Goal: Communication & Community: Answer question/provide support

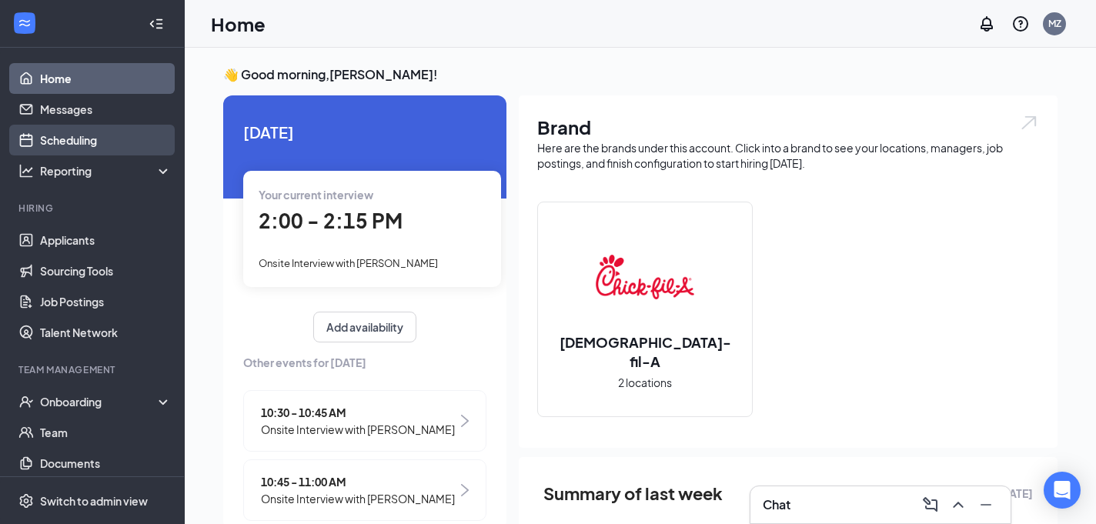
click at [102, 144] on link "Scheduling" at bounding box center [106, 140] width 132 height 31
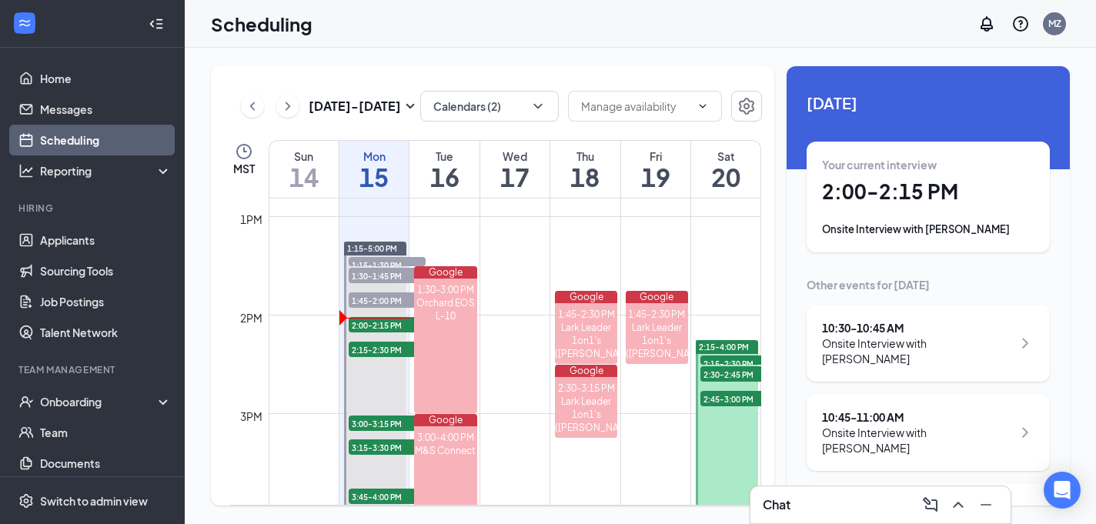
scroll to position [1280, 0]
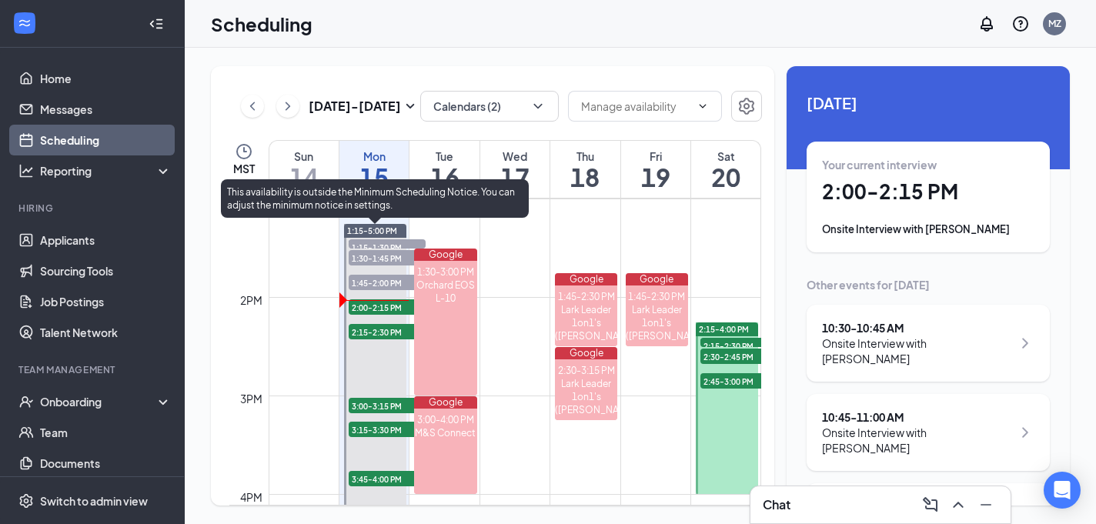
click at [374, 311] on span "2:00-2:15 PM" at bounding box center [387, 306] width 77 height 15
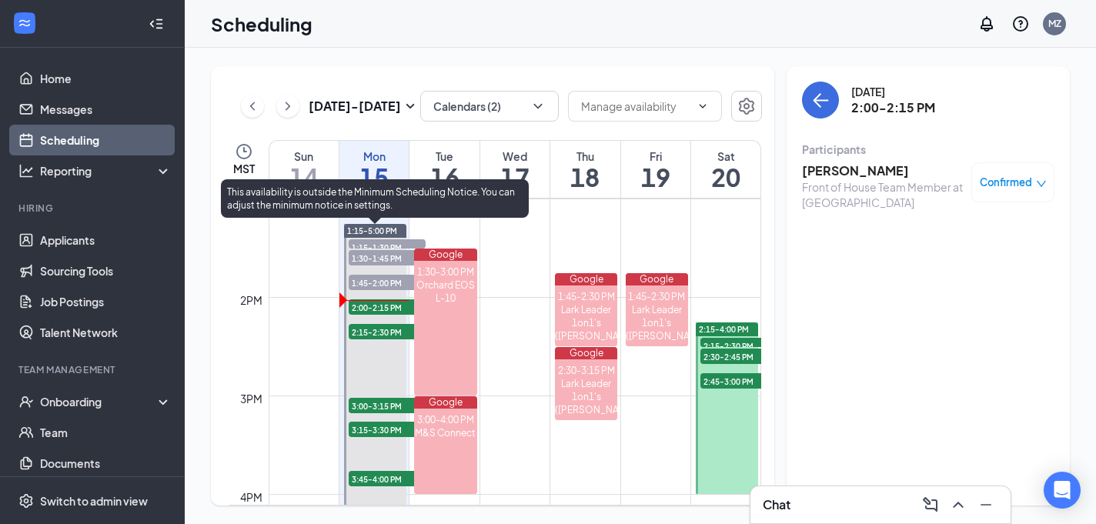
click at [379, 279] on span "1:45-2:00 PM" at bounding box center [387, 282] width 77 height 15
click at [385, 260] on span "1:30-1:45 PM" at bounding box center [387, 257] width 77 height 15
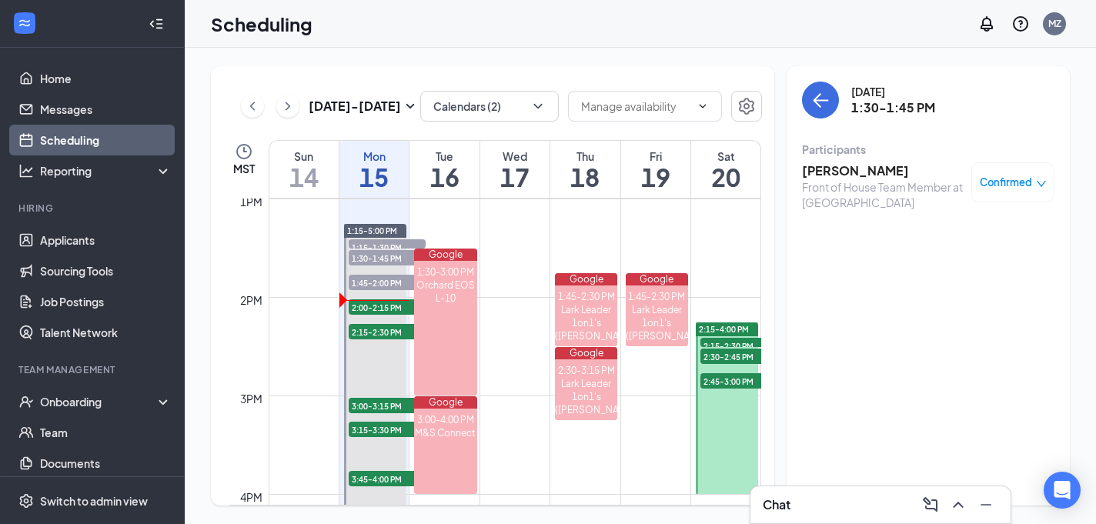
click at [835, 169] on h3 "[PERSON_NAME]" at bounding box center [883, 170] width 162 height 17
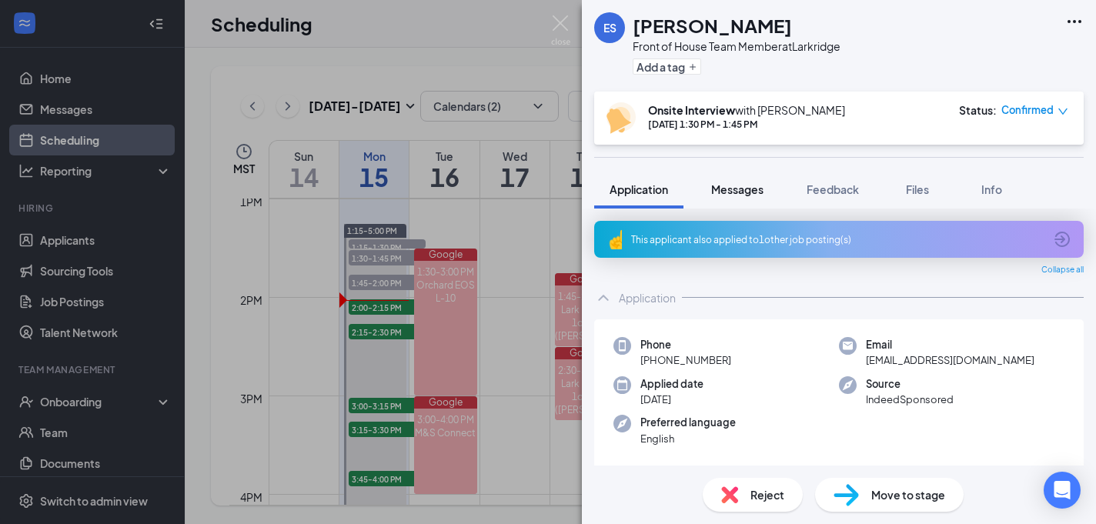
click at [749, 195] on div "Messages" at bounding box center [737, 189] width 52 height 15
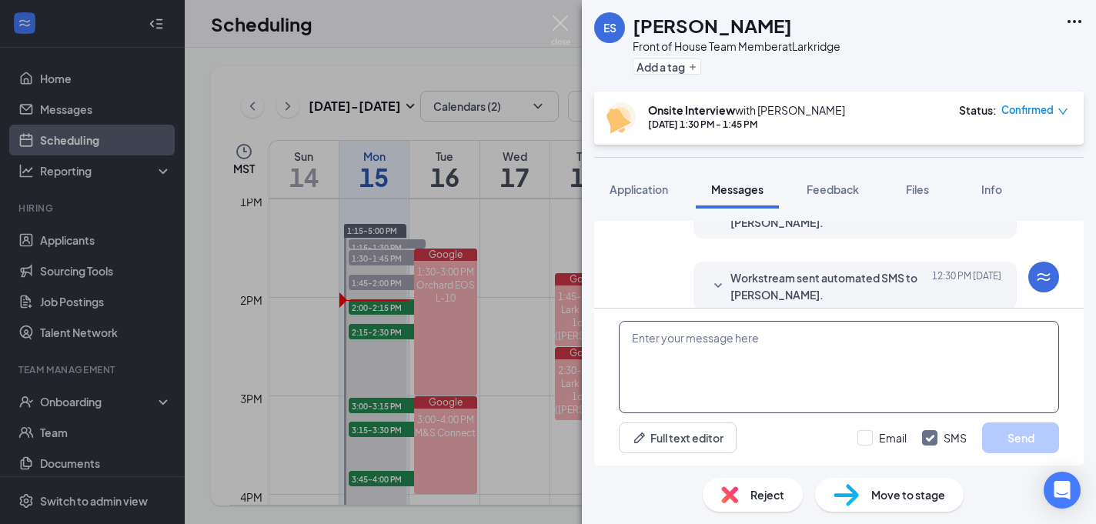
click at [669, 344] on textarea at bounding box center [839, 367] width 440 height 92
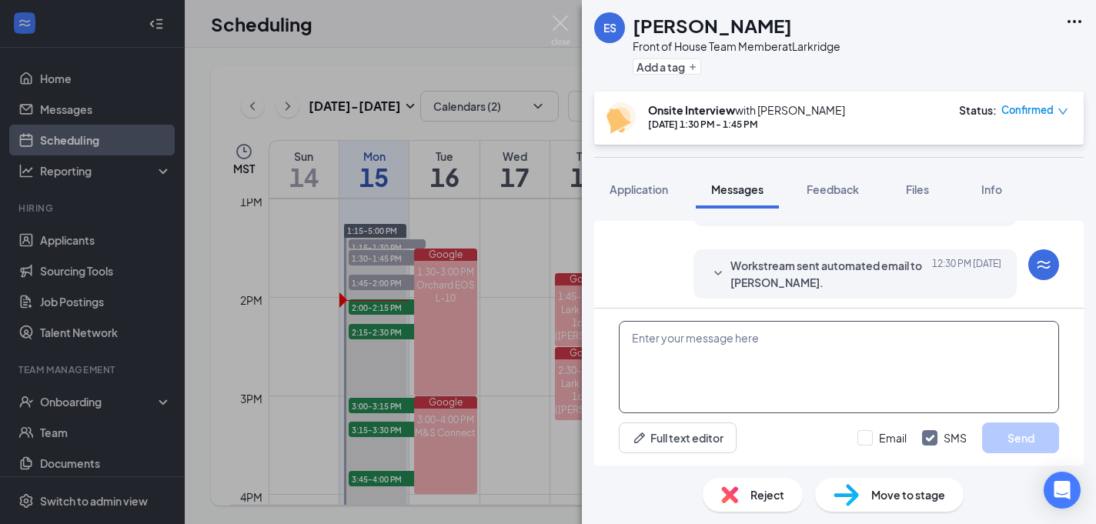
scroll to position [630, 0]
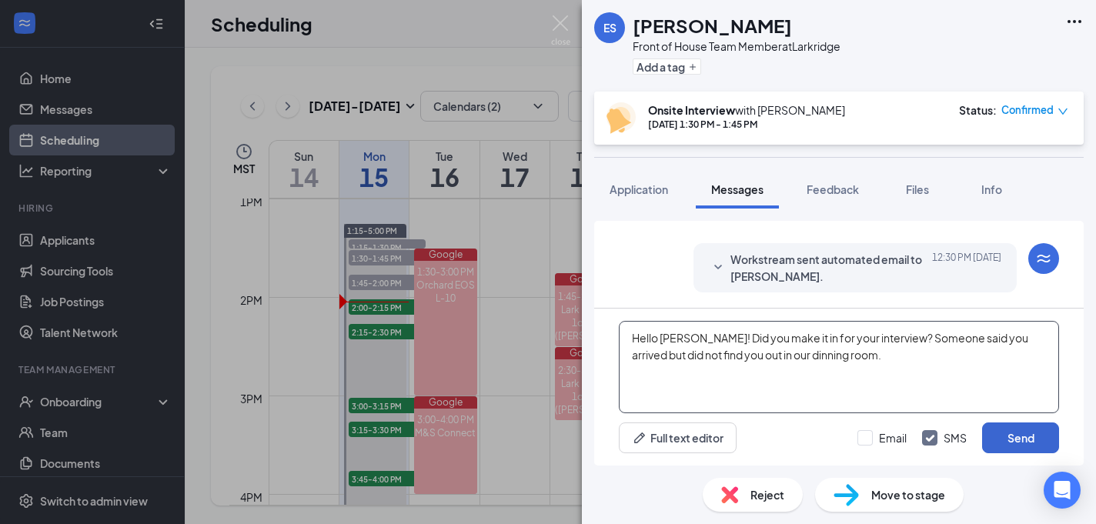
type textarea "Hello [PERSON_NAME]! Did you make it in for your interview? Someone said you ar…"
click at [1008, 437] on button "Send" at bounding box center [1020, 437] width 77 height 31
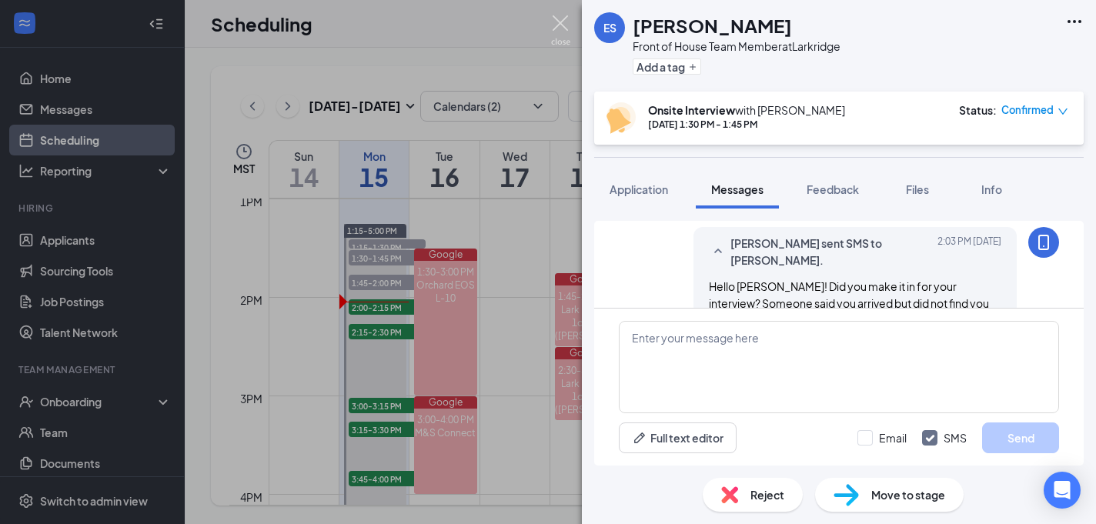
scroll to position [747, 0]
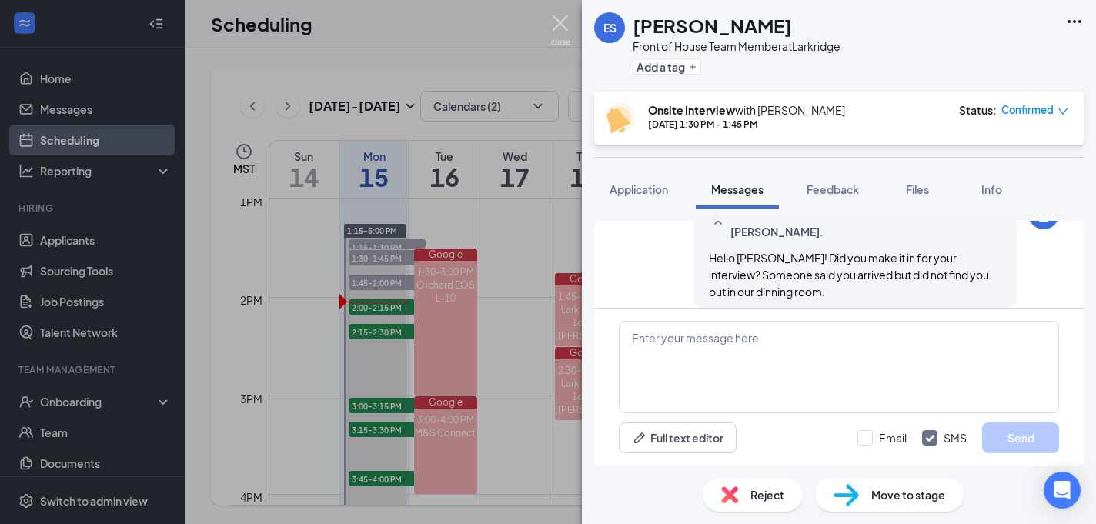
click at [556, 23] on img at bounding box center [560, 30] width 19 height 30
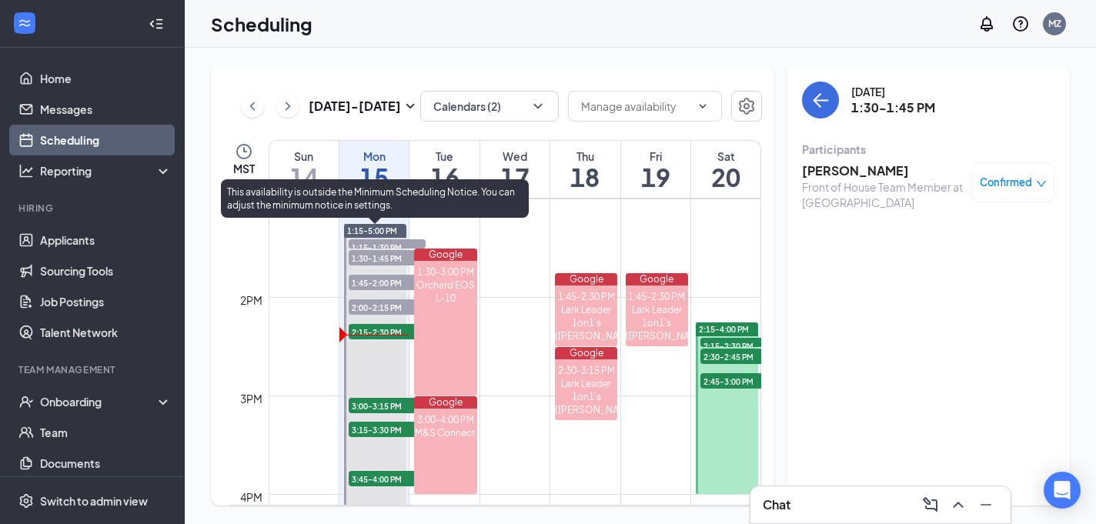
click at [395, 412] on span "3:00-3:15 PM" at bounding box center [387, 405] width 77 height 15
click at [382, 334] on span "2:15-2:30 PM" at bounding box center [387, 331] width 77 height 15
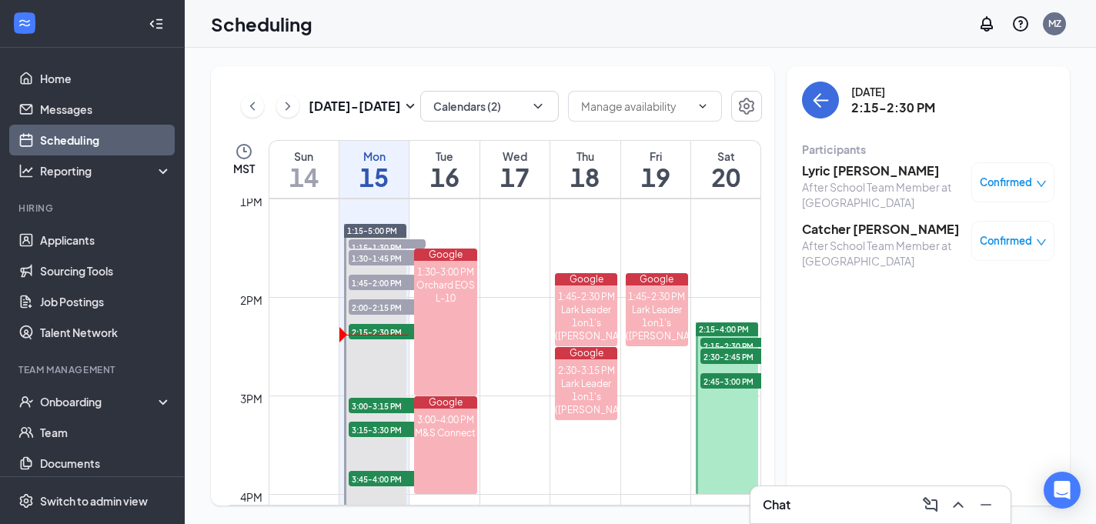
click at [870, 229] on h3 "Catcher [PERSON_NAME]" at bounding box center [883, 229] width 162 height 17
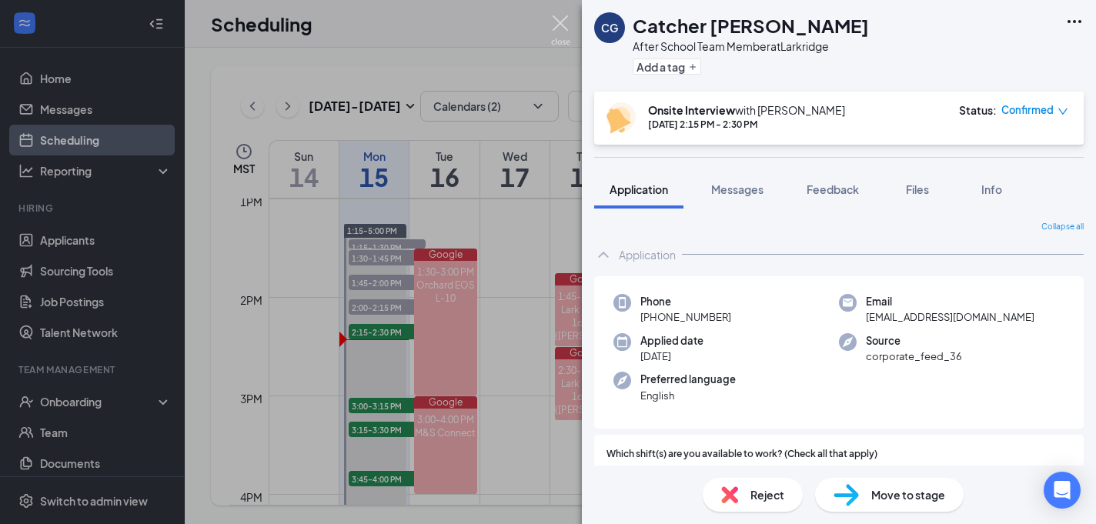
click at [561, 23] on img at bounding box center [560, 30] width 19 height 30
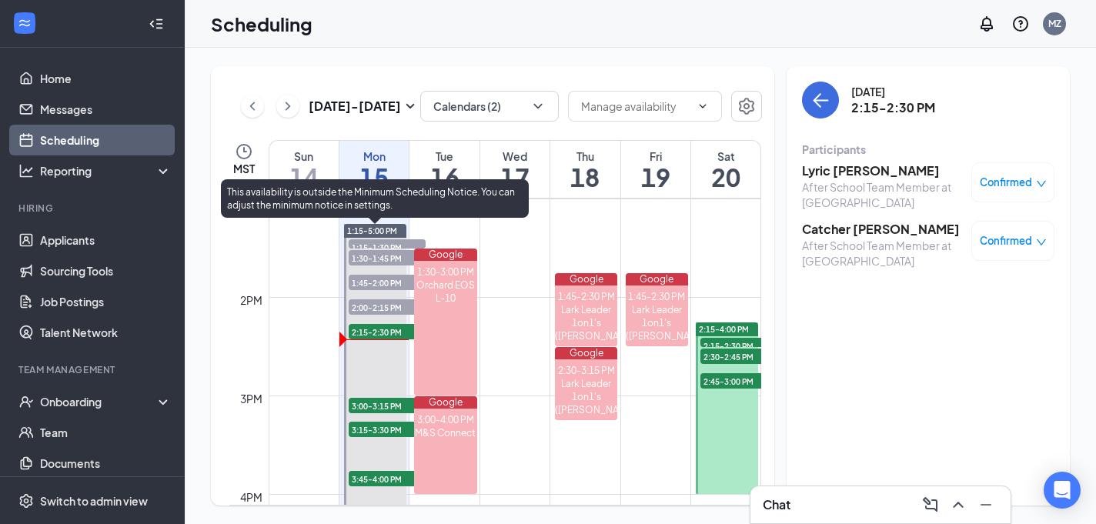
click at [399, 410] on span "3:00-3:15 PM" at bounding box center [387, 405] width 77 height 15
